Goal: Find specific page/section: Find specific page/section

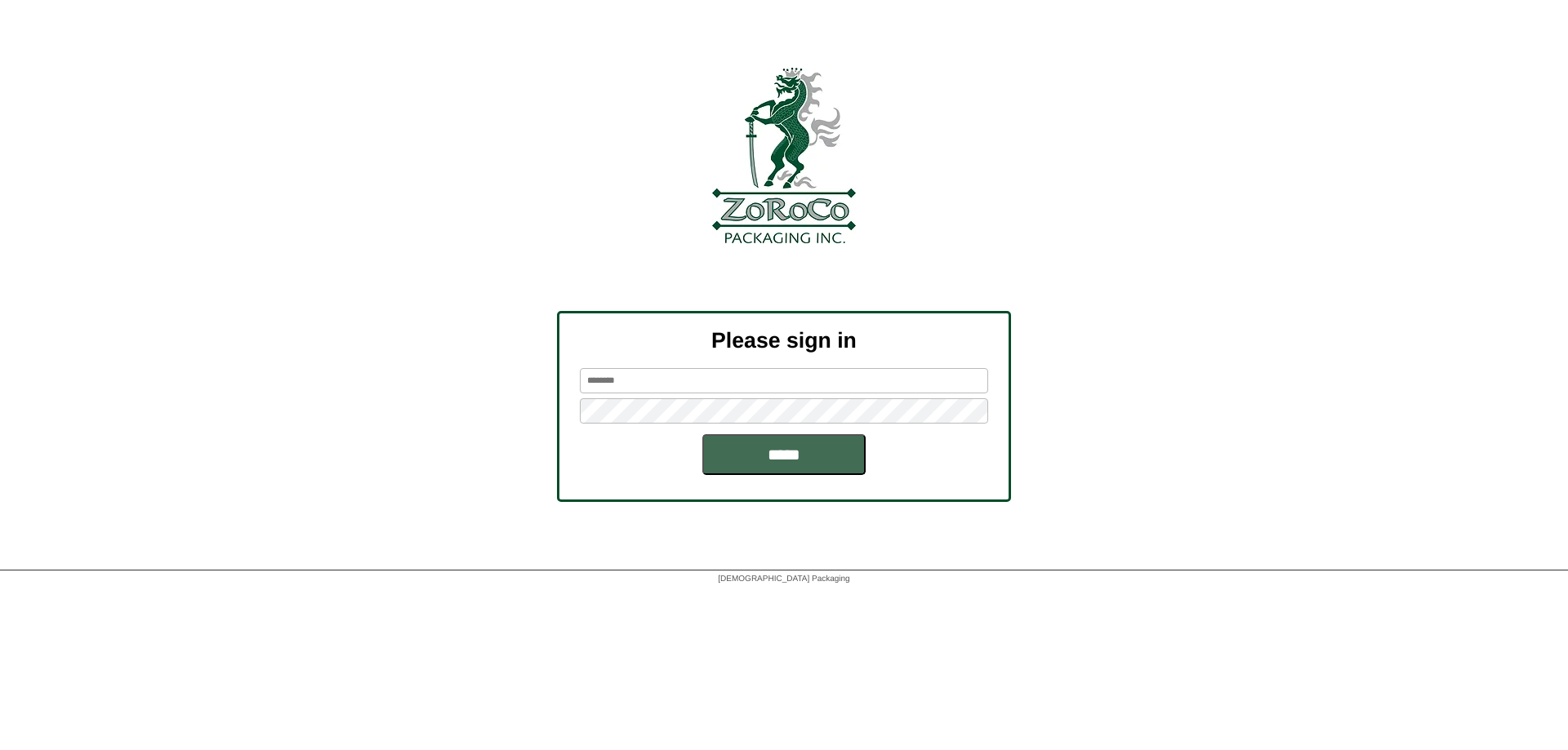
type input "*********"
click at [760, 442] on input "*****" at bounding box center [784, 454] width 163 height 41
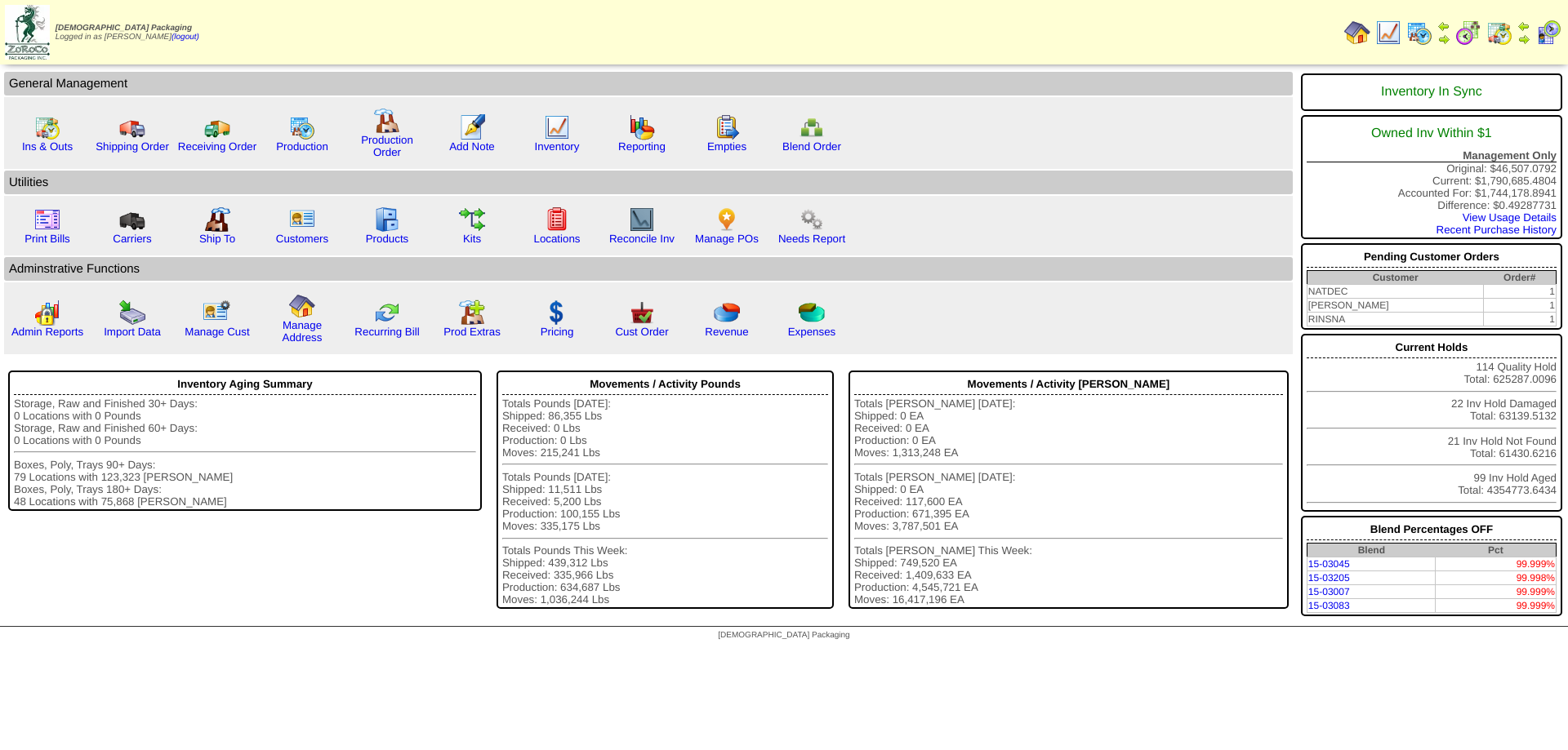
click at [1416, 34] on img at bounding box center [1418, 32] width 26 height 26
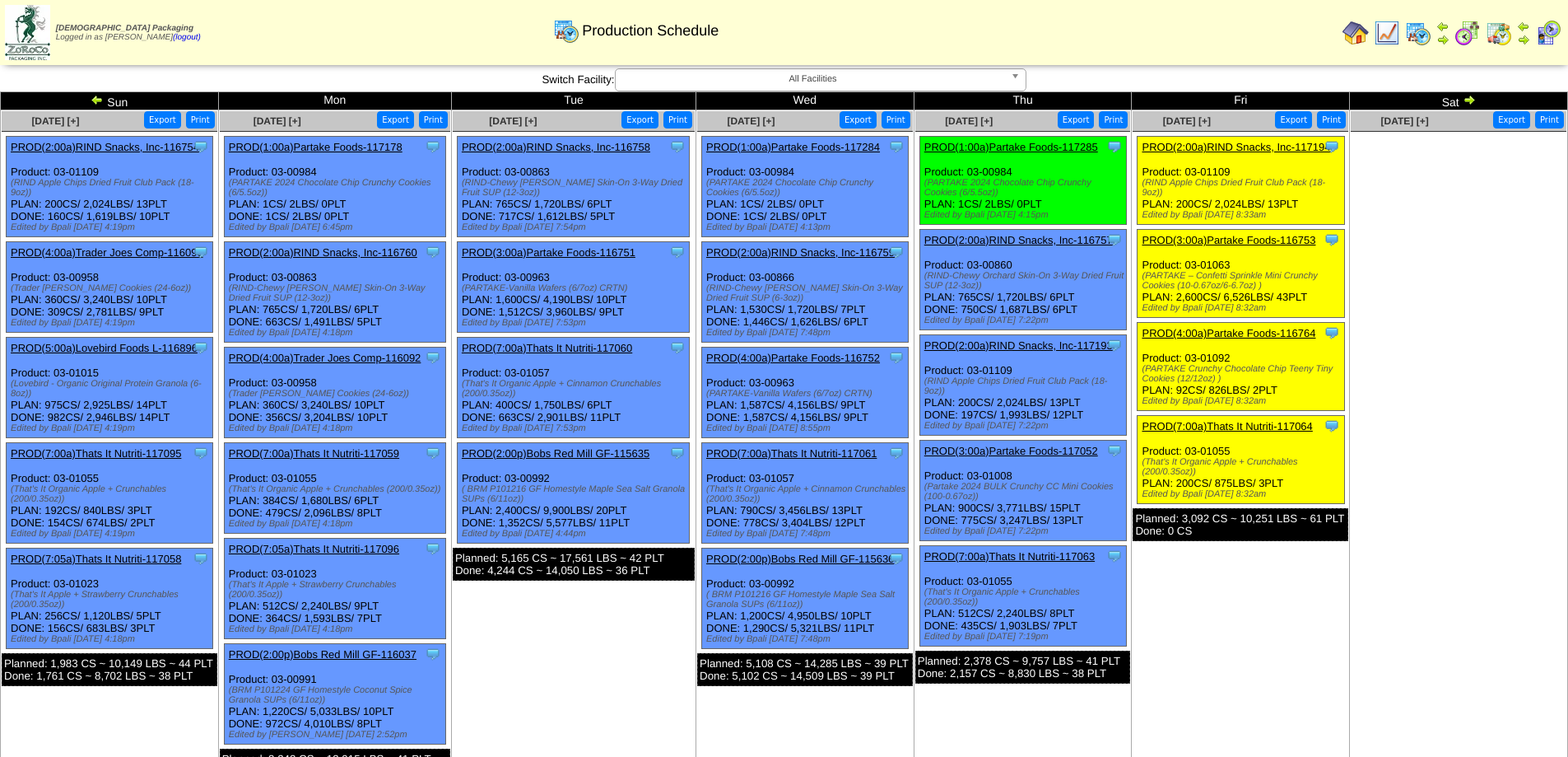
click at [1546, 34] on img at bounding box center [1548, 33] width 27 height 27
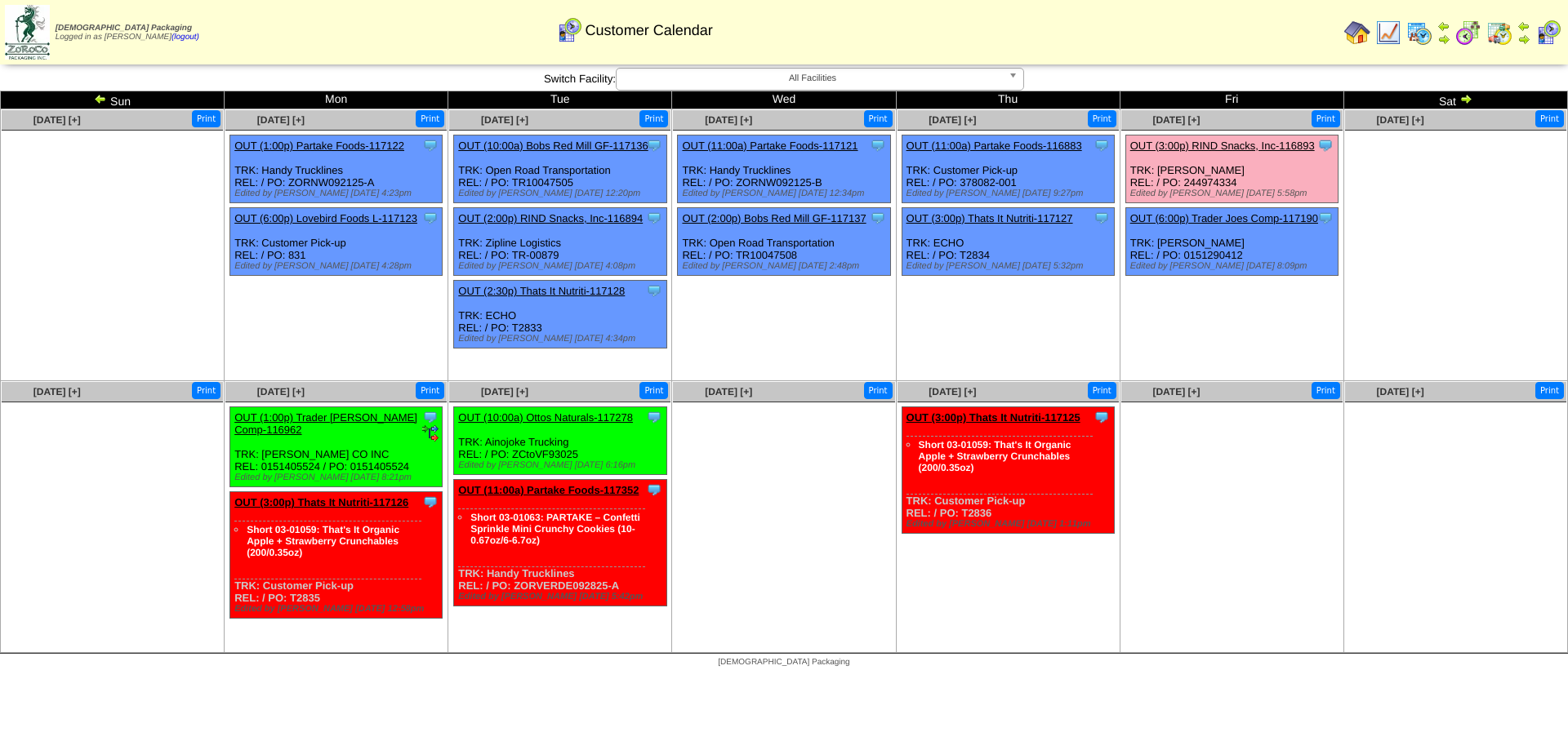
click at [1466, 96] on img at bounding box center [1465, 99] width 13 height 13
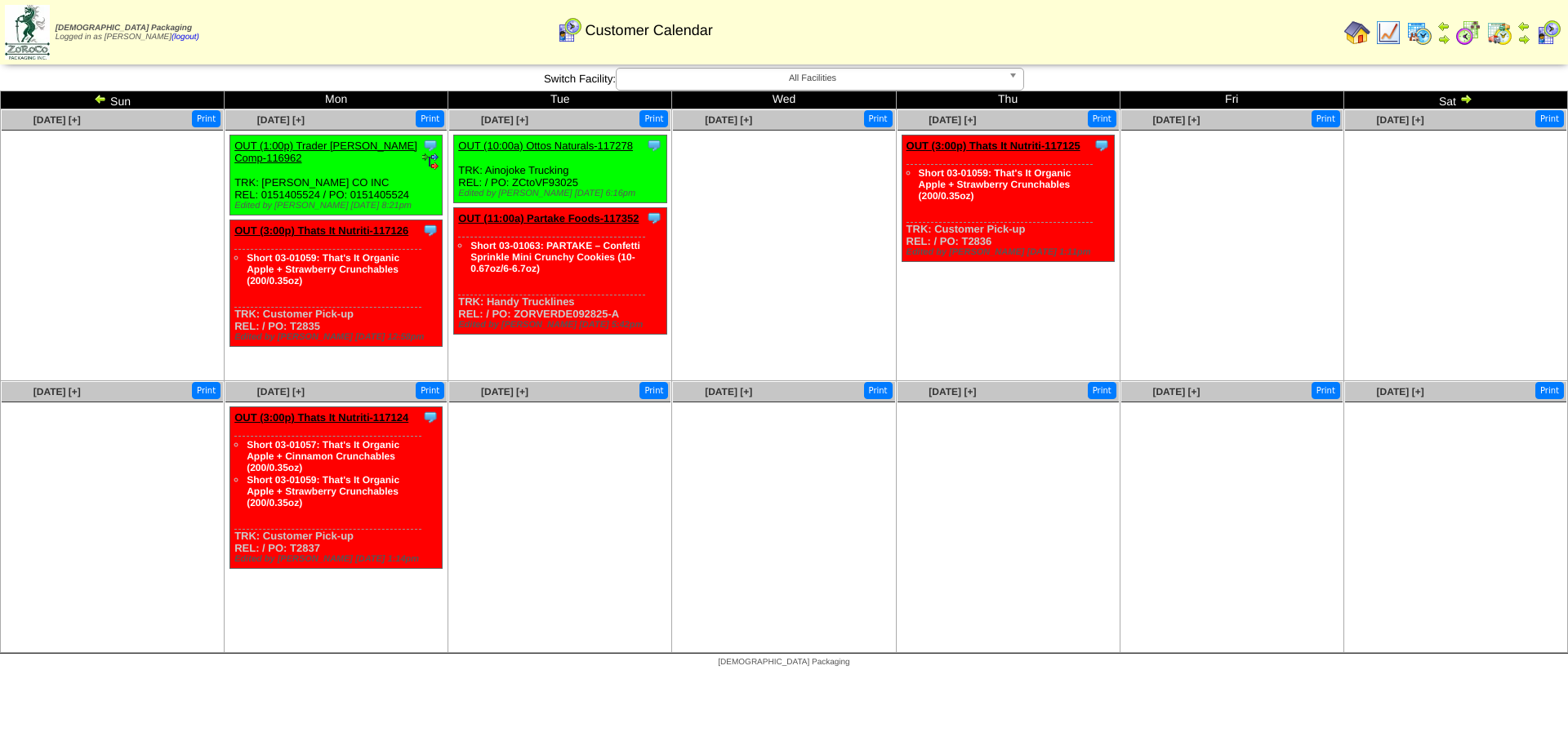
click at [1387, 39] on img at bounding box center [1388, 32] width 26 height 26
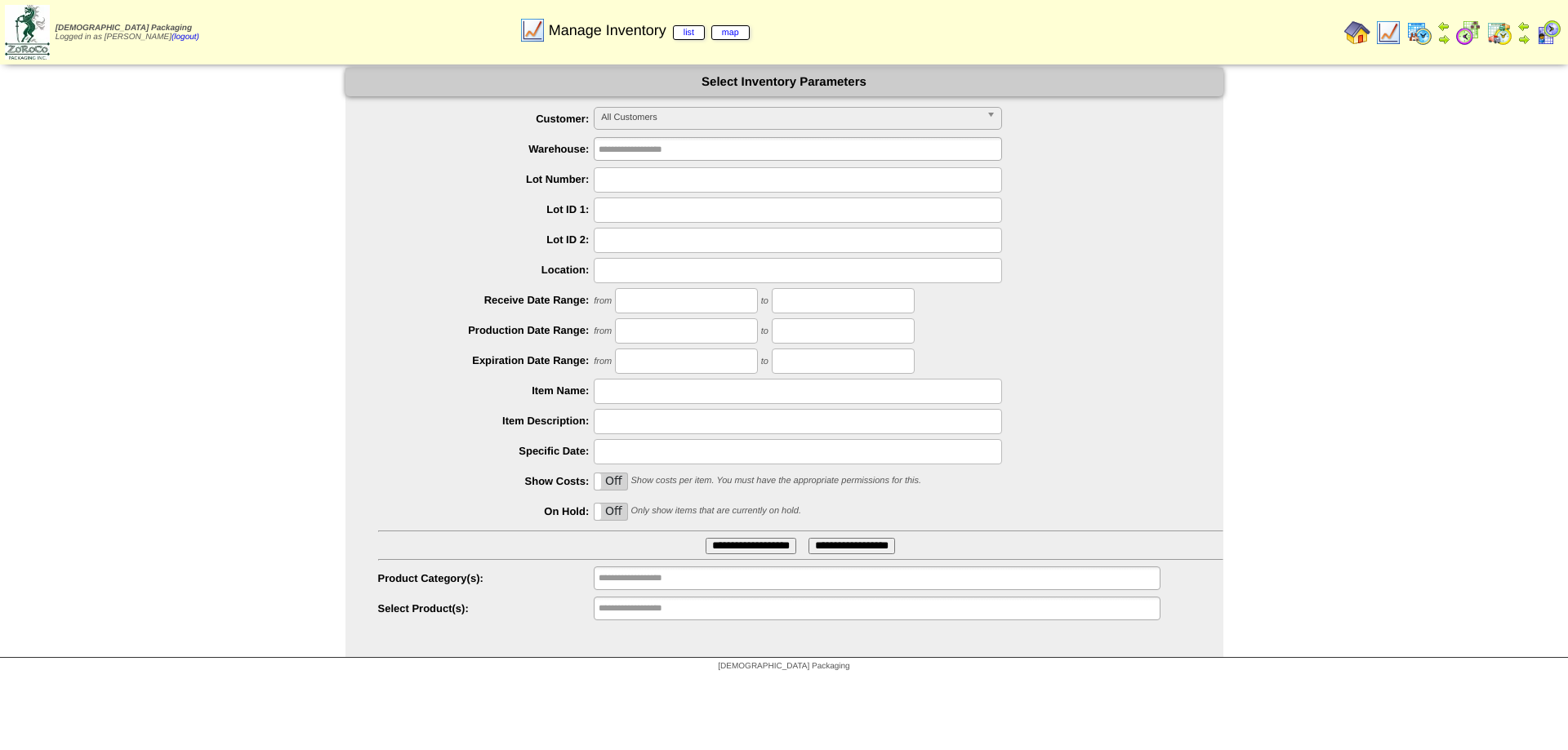
click at [654, 119] on span "All Customers" at bounding box center [790, 117] width 379 height 20
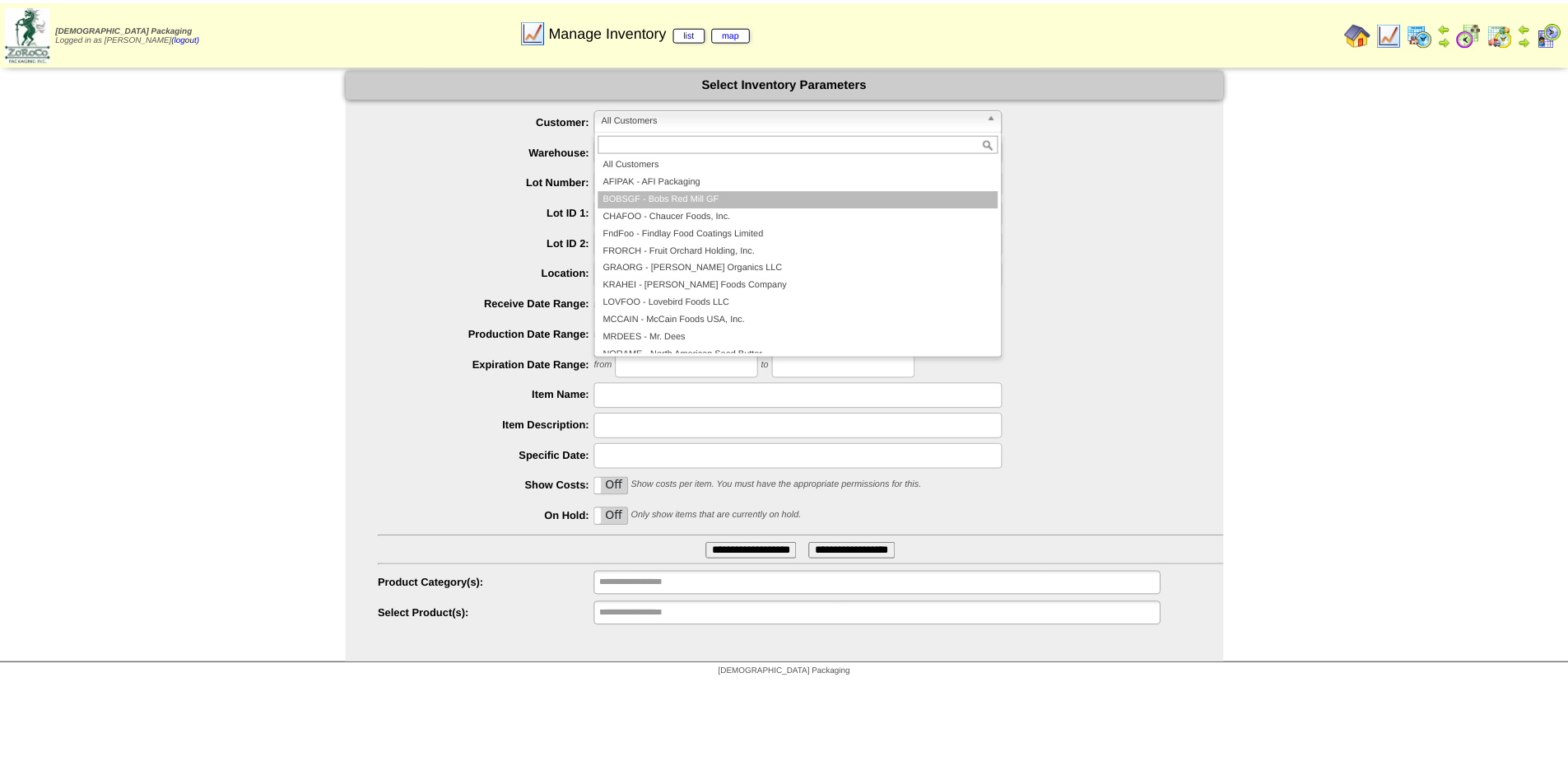
scroll to position [165, 0]
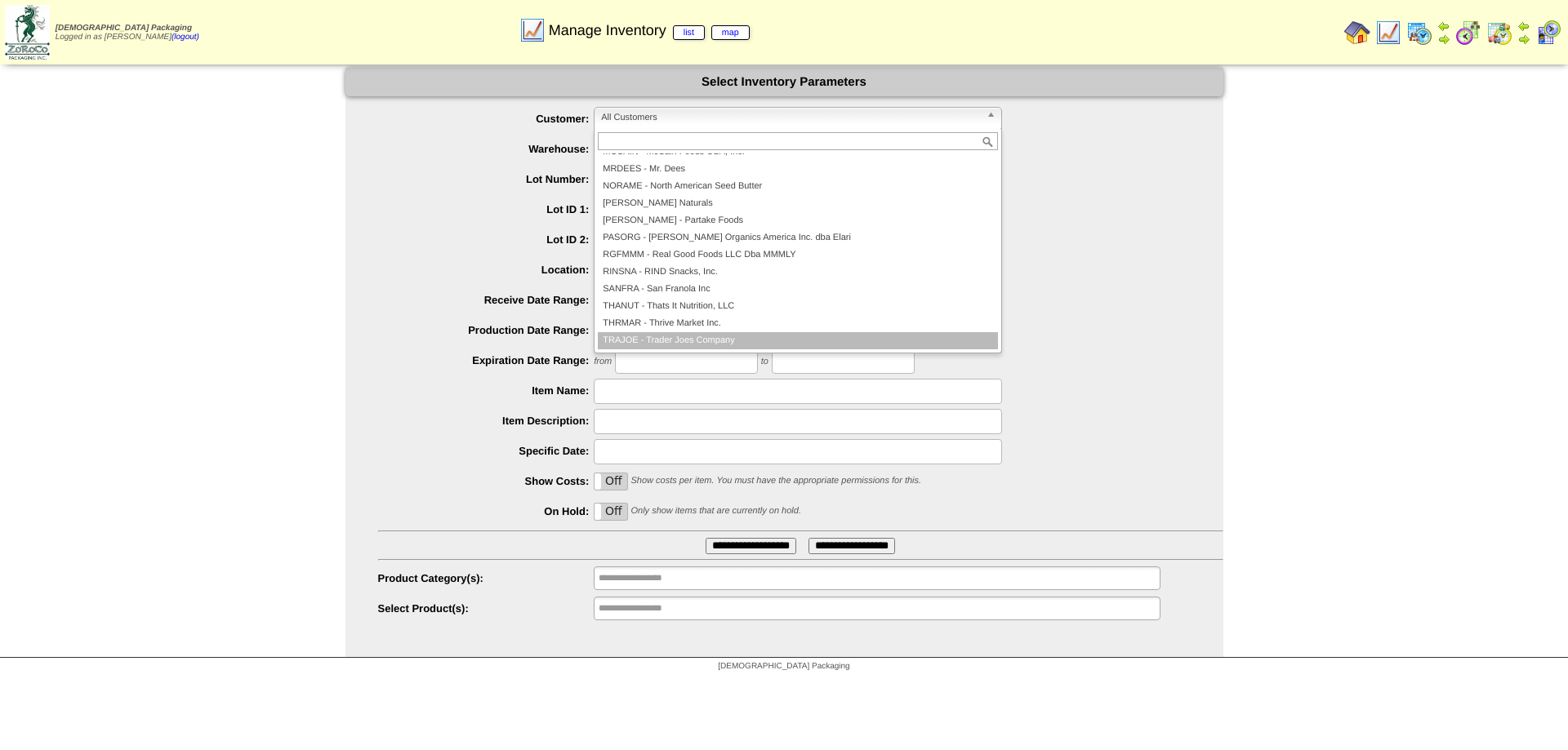
click at [717, 336] on li "TRAJOE - Trader Joes Company" at bounding box center [797, 341] width 400 height 17
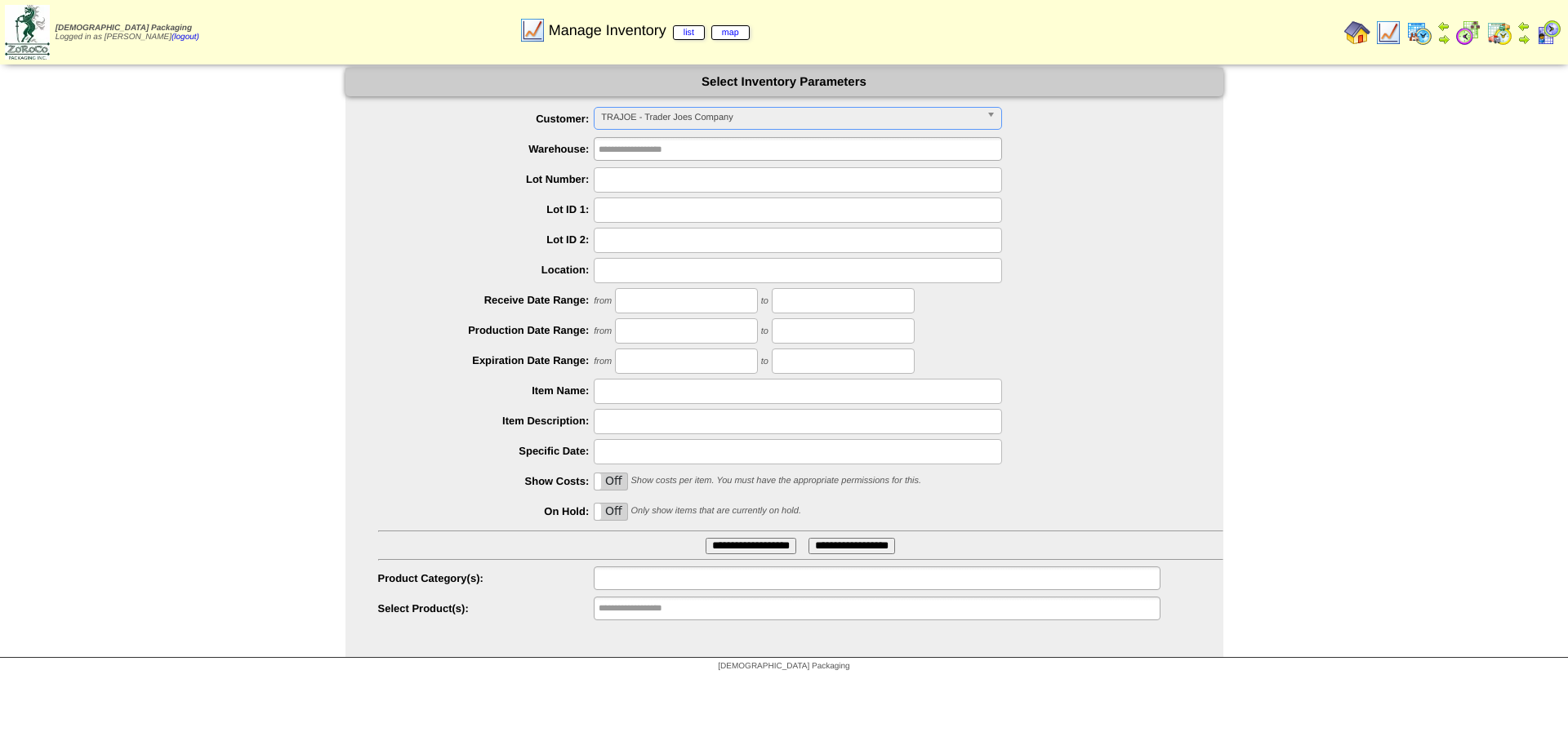
click at [642, 578] on input "text" at bounding box center [650, 578] width 105 height 20
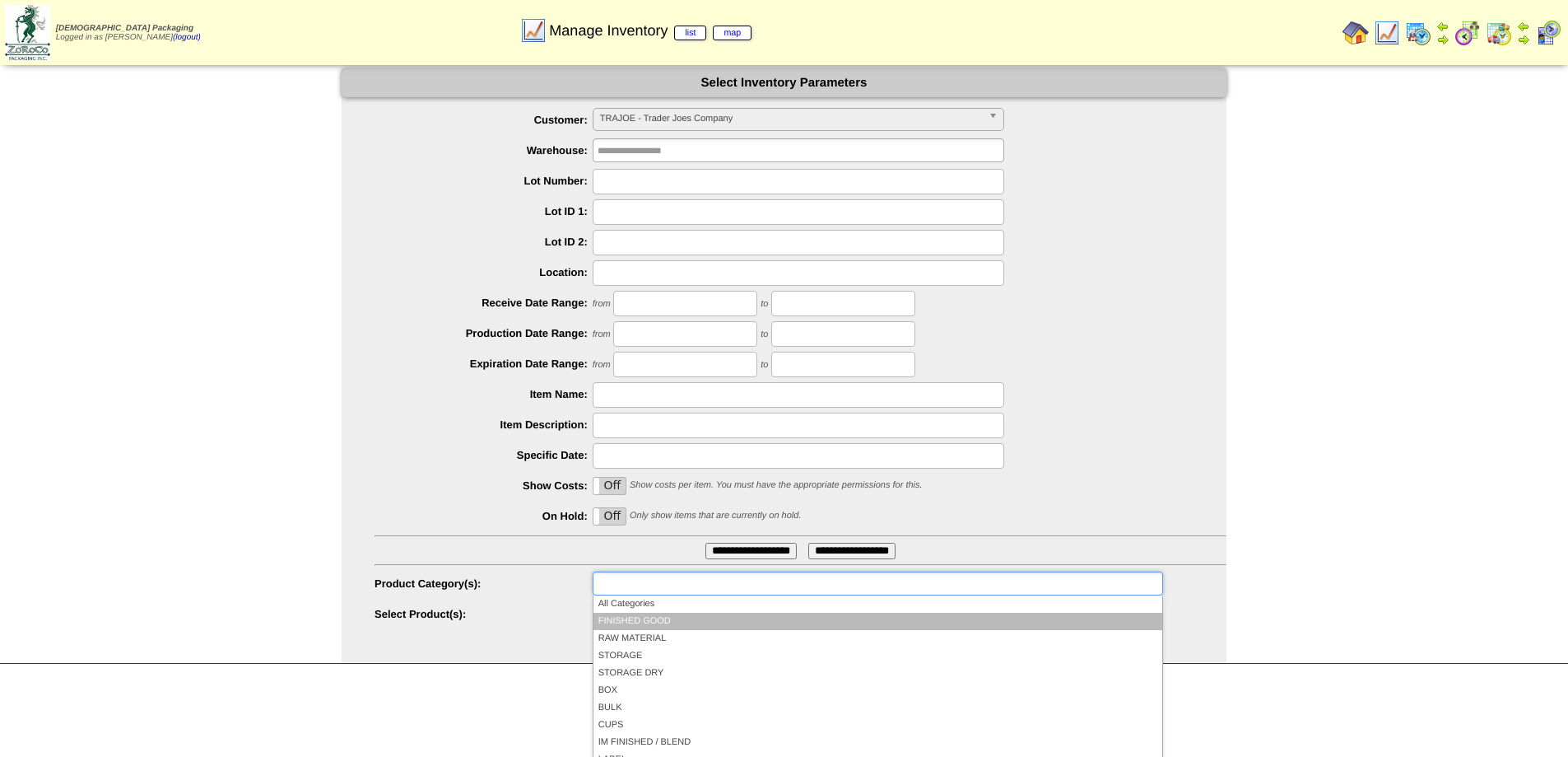
click at [644, 616] on li "FINISHED GOOD" at bounding box center [878, 622] width 569 height 17
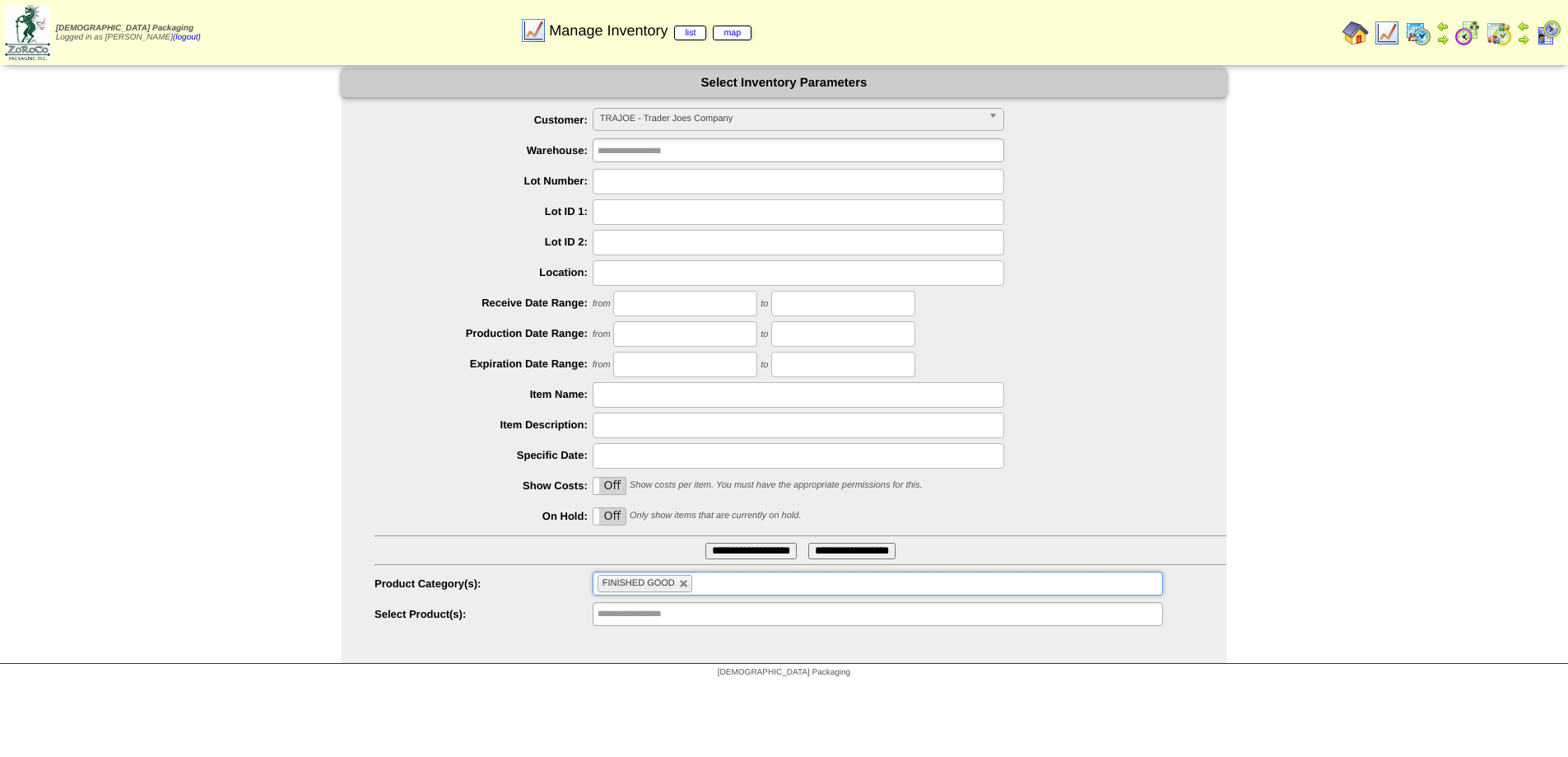
click at [738, 553] on input "**********" at bounding box center [751, 550] width 92 height 16
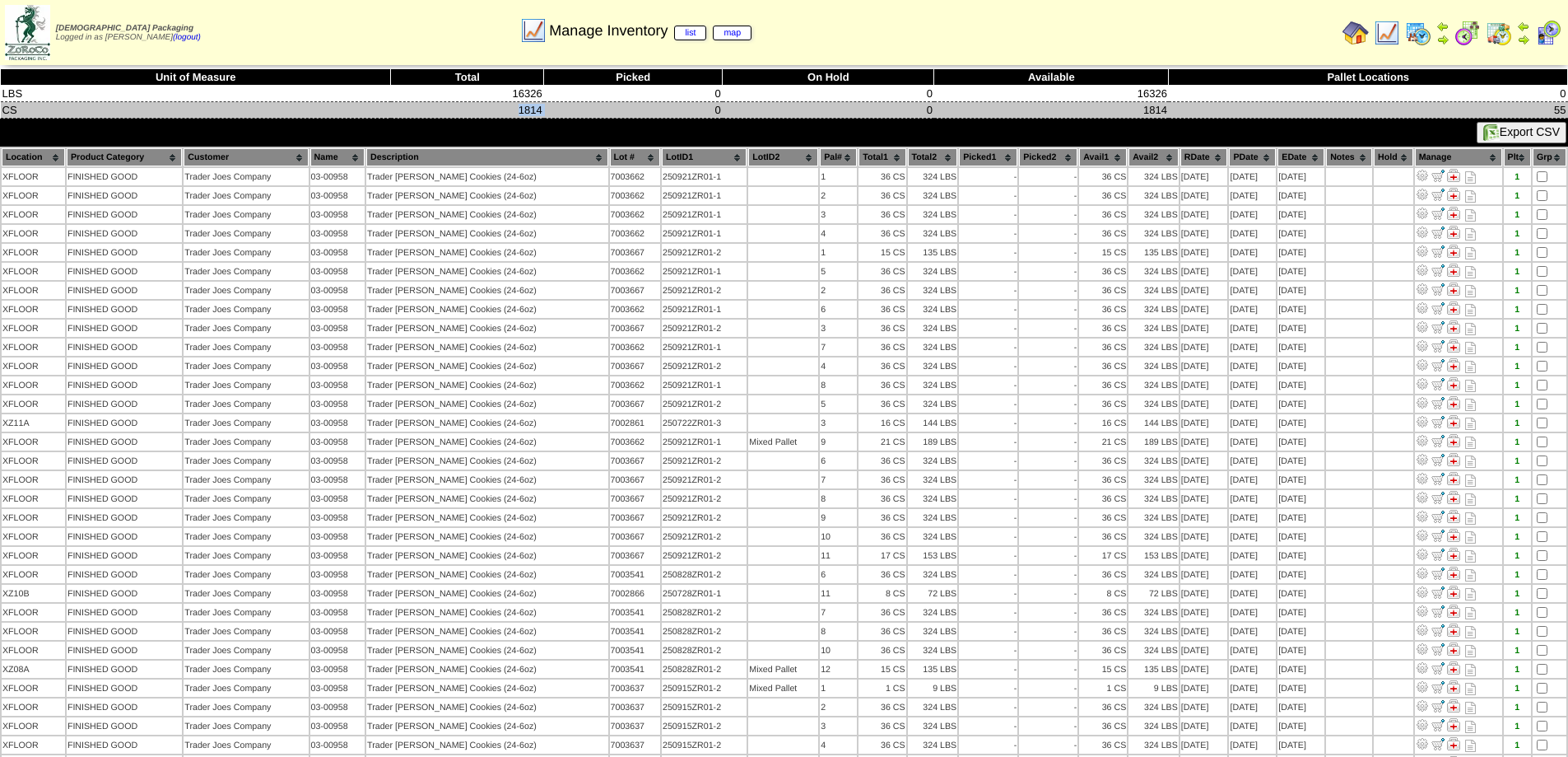
drag, startPoint x: 474, startPoint y: 107, endPoint x: 574, endPoint y: 111, distance: 100.1
click at [574, 111] on tr "CS 1814 0 0 1814 55" at bounding box center [784, 110] width 1567 height 16
click at [578, 107] on td "0" at bounding box center [633, 110] width 178 height 16
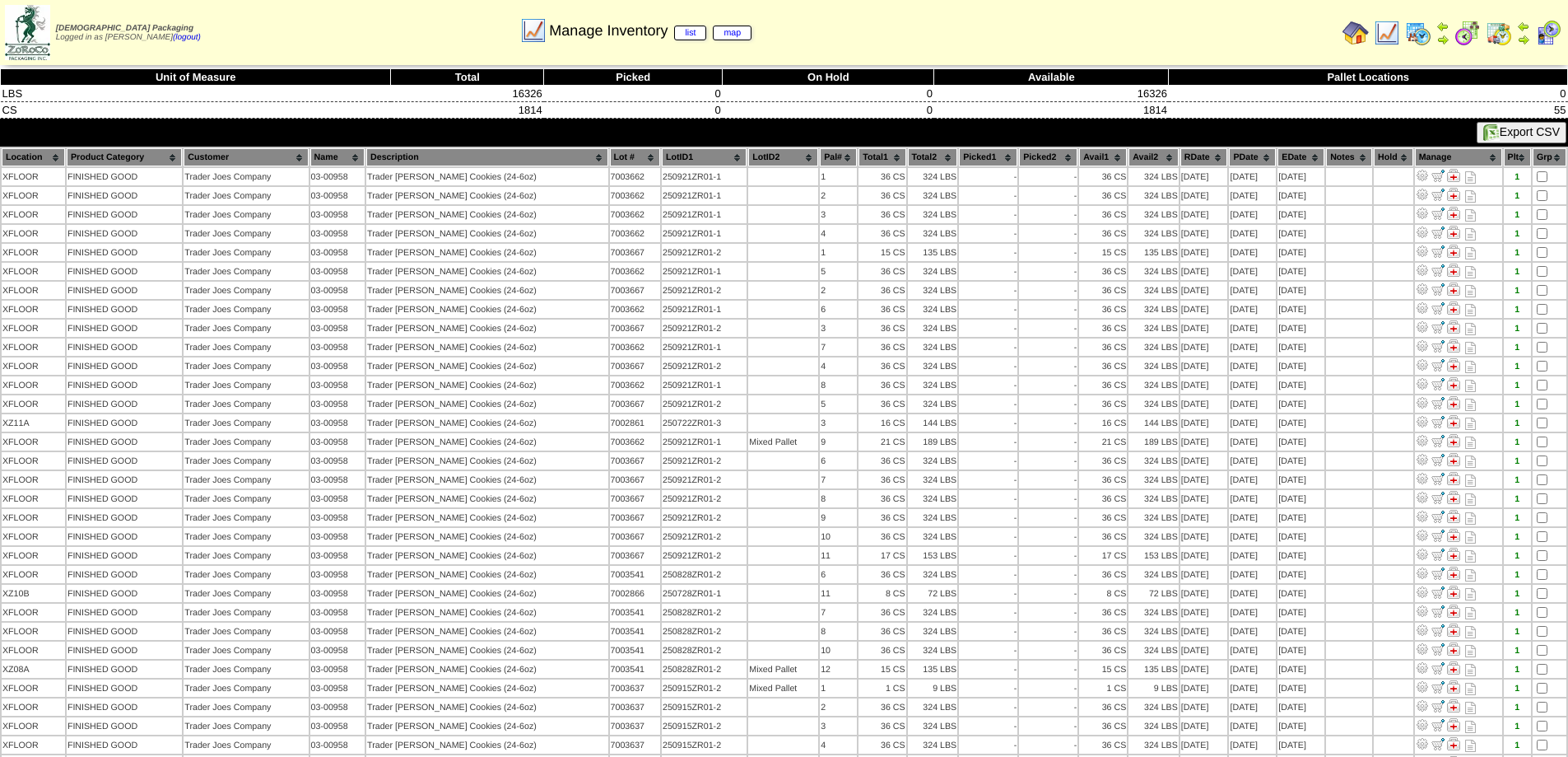
click at [1550, 39] on img at bounding box center [1548, 33] width 27 height 27
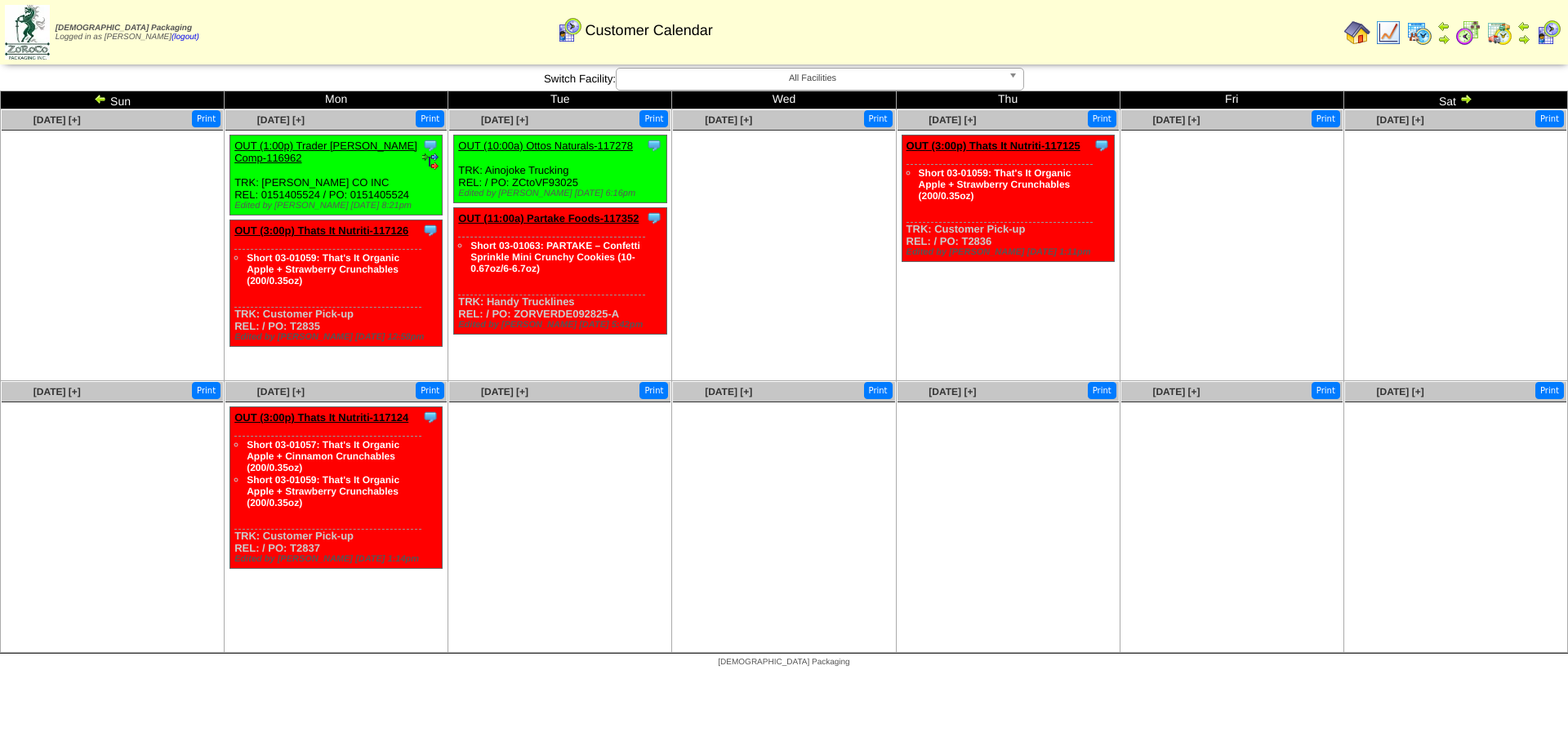
click at [1469, 101] on img at bounding box center [1465, 99] width 13 height 13
